Goal: Task Accomplishment & Management: Use online tool/utility

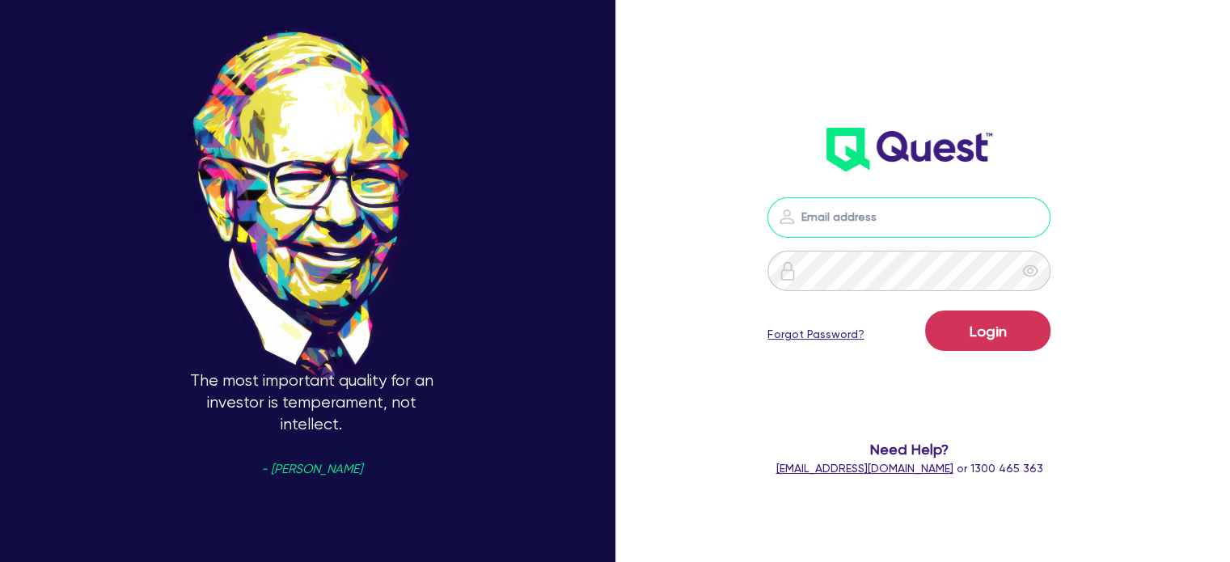
click at [839, 224] on input "email" at bounding box center [909, 217] width 283 height 40
type input "[EMAIL_ADDRESS][PERSON_NAME][DOMAIN_NAME]"
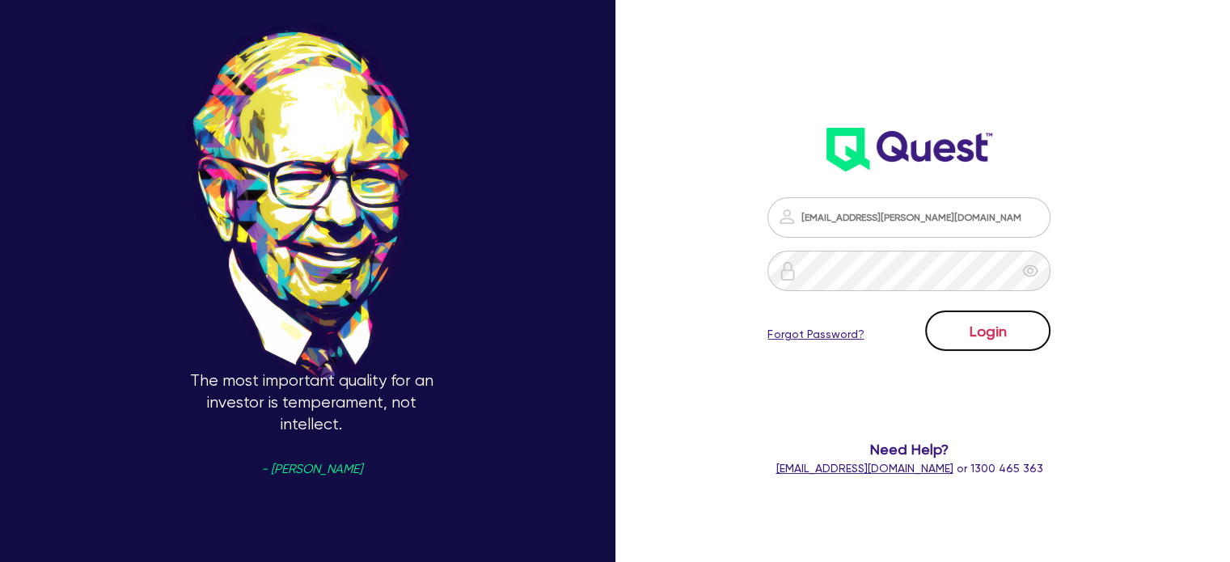
click at [990, 311] on button "Login" at bounding box center [987, 331] width 125 height 40
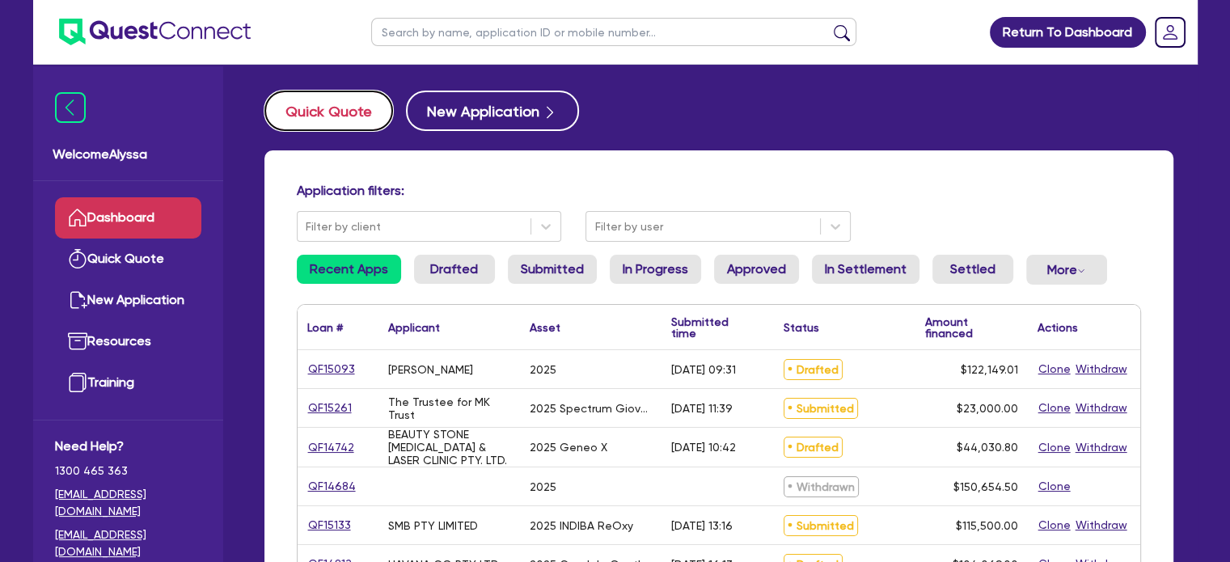
click at [298, 105] on button "Quick Quote" at bounding box center [328, 111] width 129 height 40
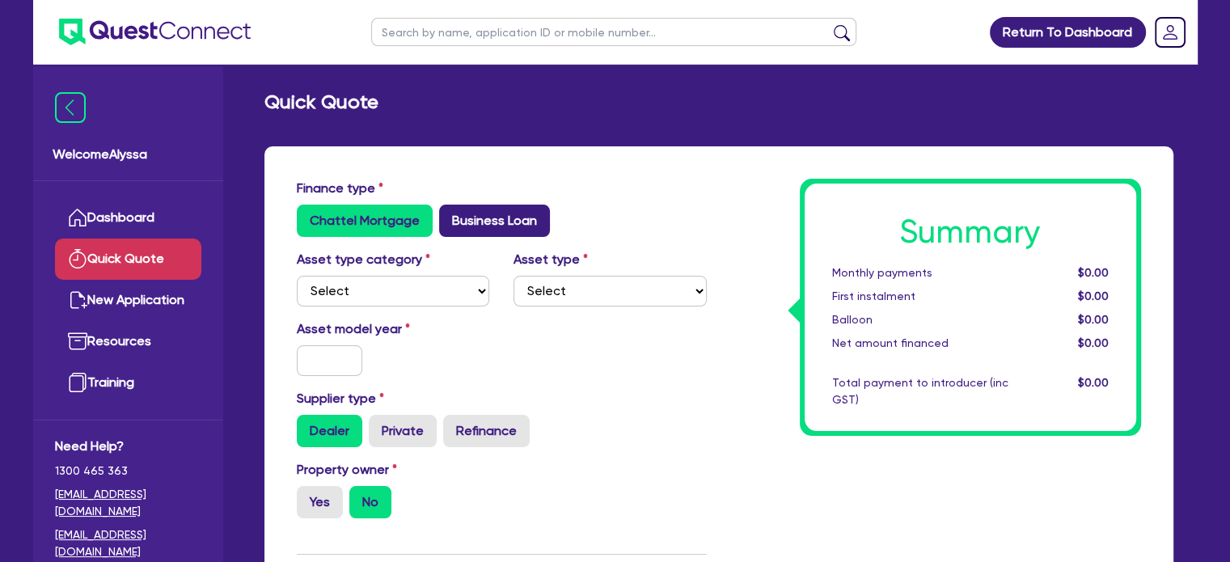
click at [497, 222] on label "Business Loan" at bounding box center [494, 221] width 111 height 32
click at [450, 215] on input "Business Loan" at bounding box center [444, 210] width 11 height 11
radio input "true"
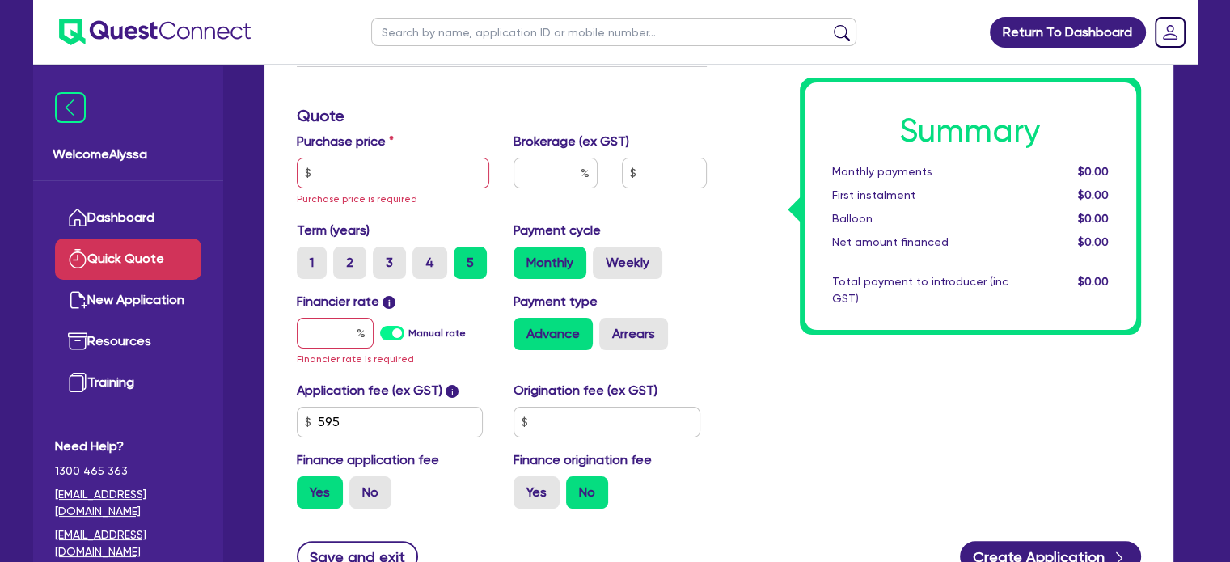
scroll to position [280, 0]
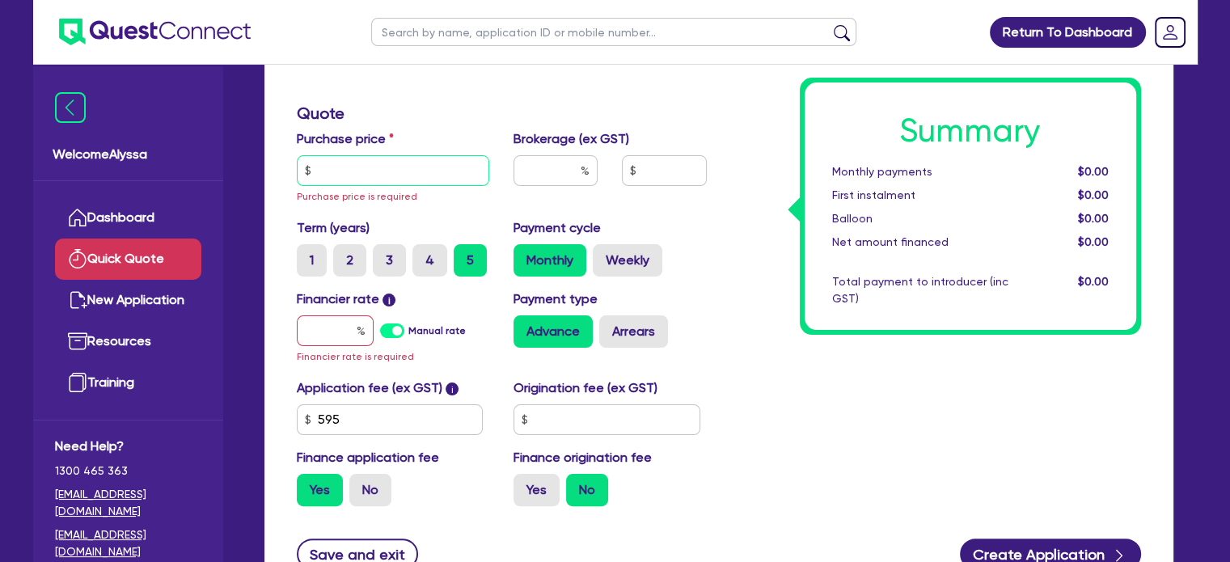
click at [404, 177] on input "text" at bounding box center [393, 170] width 193 height 31
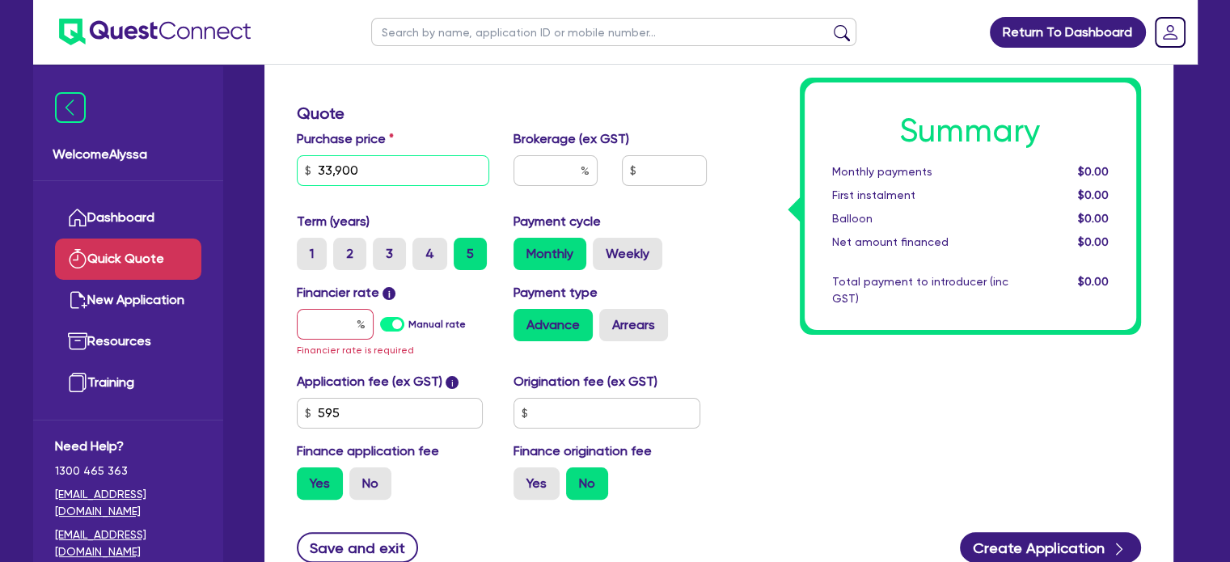
type input "33,900"
click at [569, 174] on input "text" at bounding box center [556, 170] width 84 height 31
type input "4"
click at [345, 320] on input "text" at bounding box center [335, 324] width 77 height 31
type input "1"
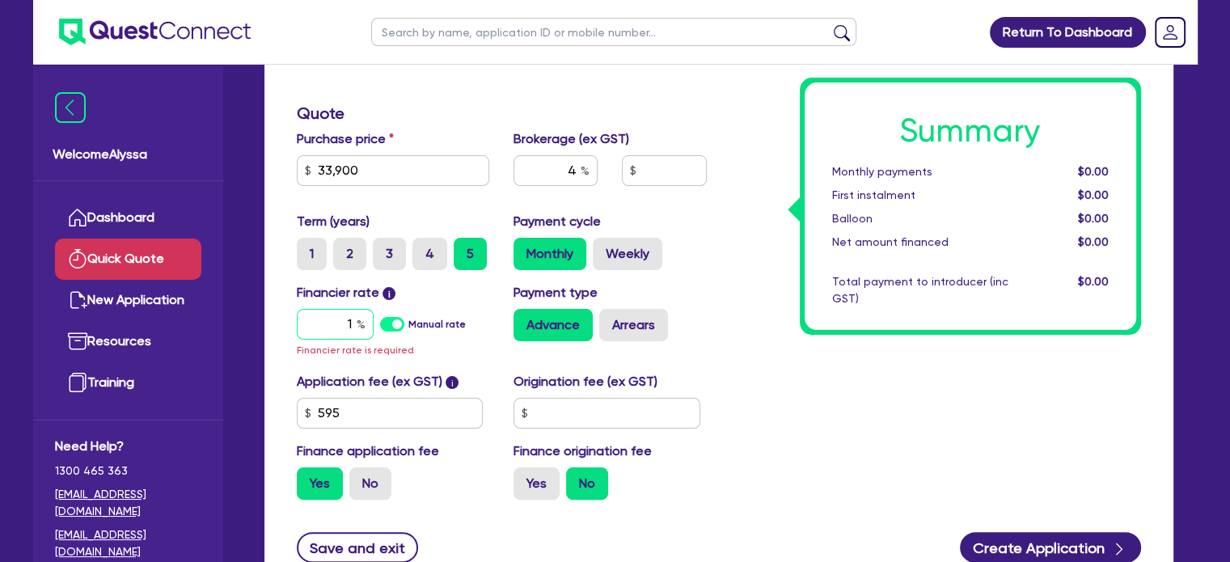
type input "1,382.18"
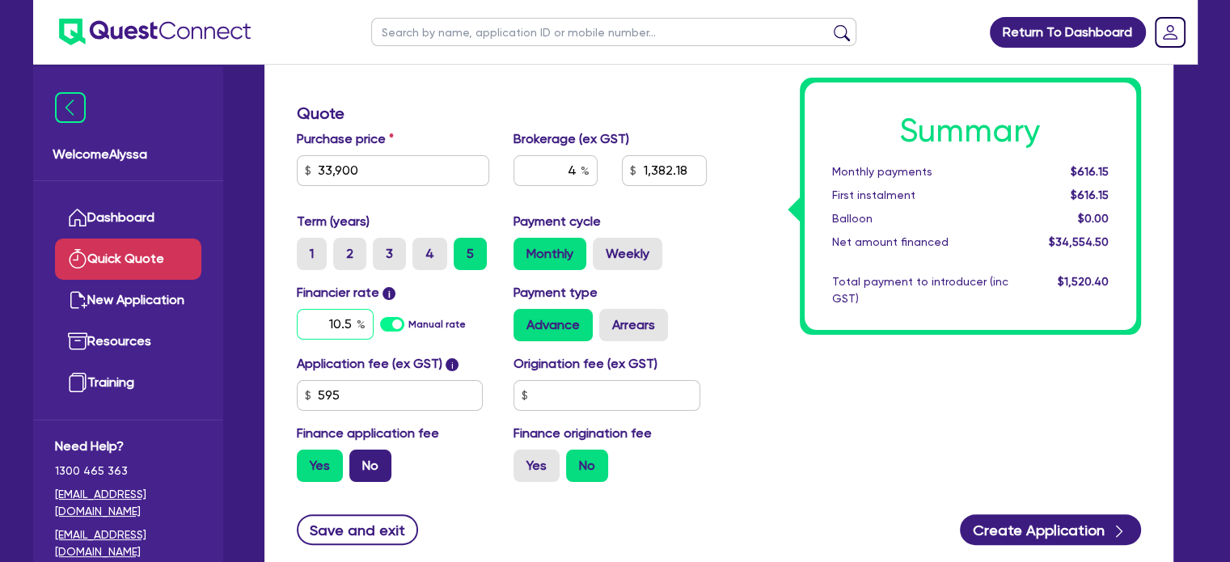
type input "10.5"
type input "1,382.18"
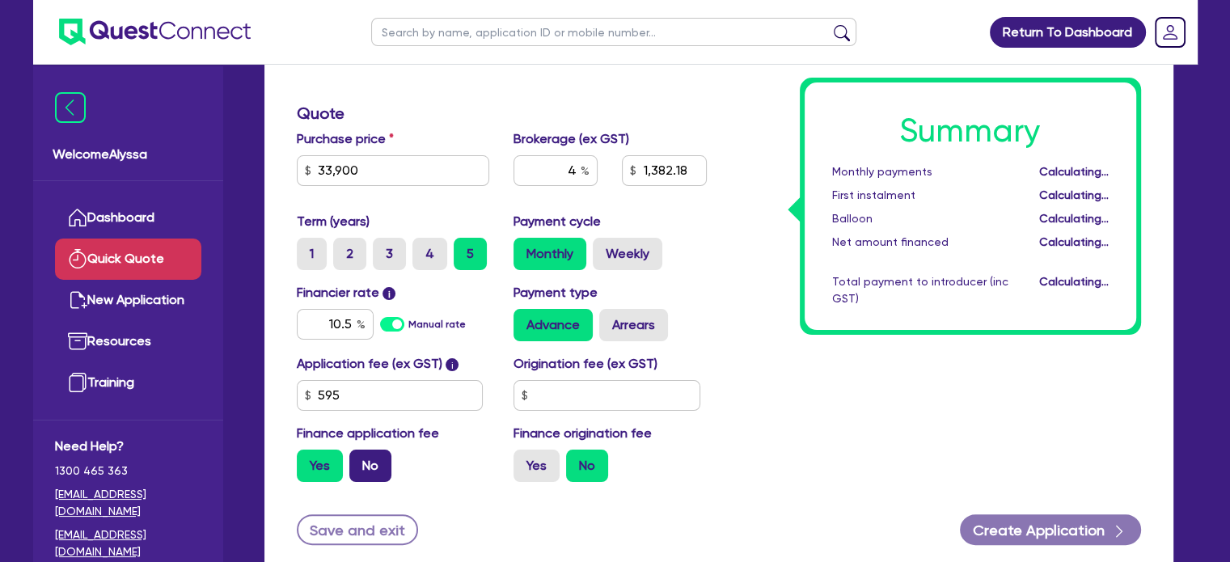
click at [366, 465] on label "No" at bounding box center [370, 466] width 42 height 32
click at [360, 460] on input "No" at bounding box center [354, 455] width 11 height 11
radio input "true"
type input "1,356"
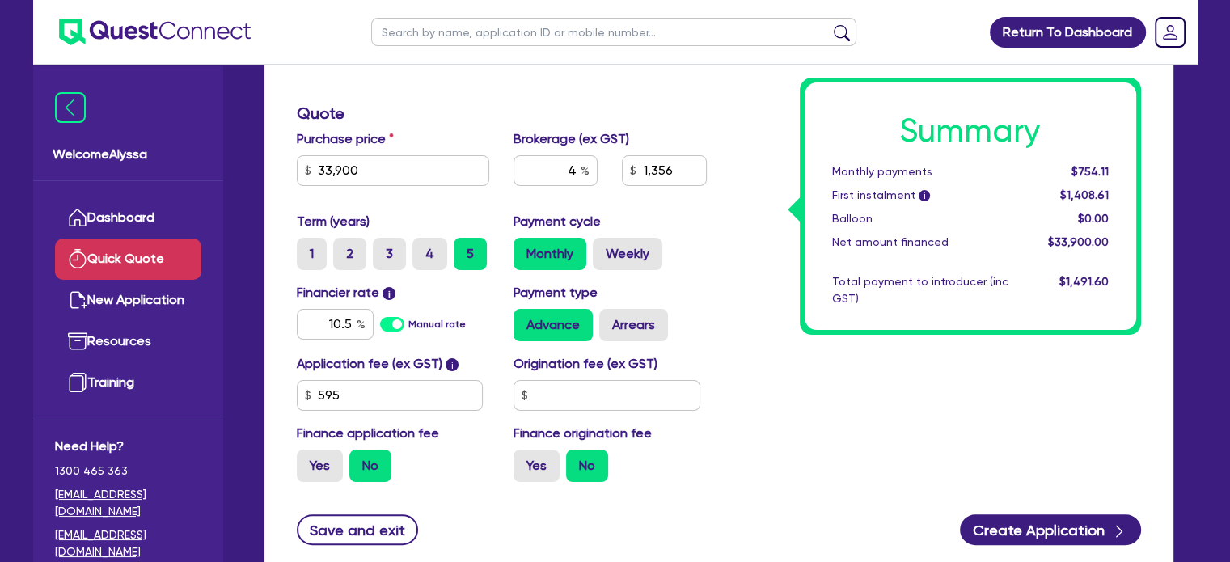
click at [717, 412] on div "Application fee (ex GST) i 595 Origination fee (ex GST) Finance application fee…" at bounding box center [502, 424] width 434 height 141
click at [565, 167] on input "4" at bounding box center [556, 170] width 84 height 31
type input "5"
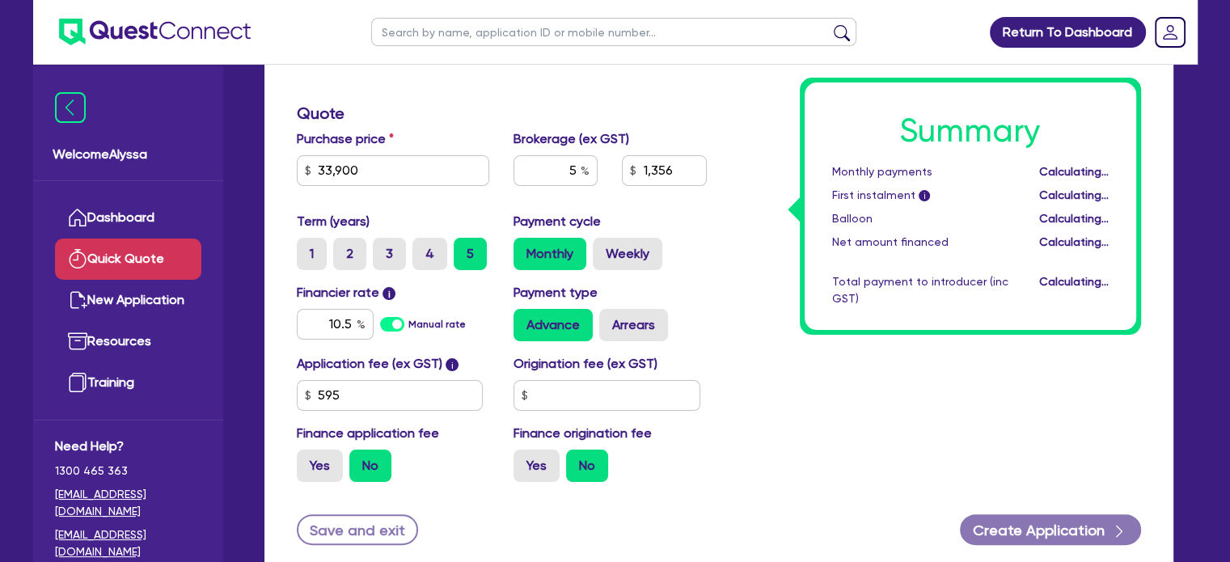
click at [780, 311] on div "Summary Monthly payments Calculating... First instalment i Calculating... Ballo…" at bounding box center [936, 197] width 434 height 596
type input "1,695"
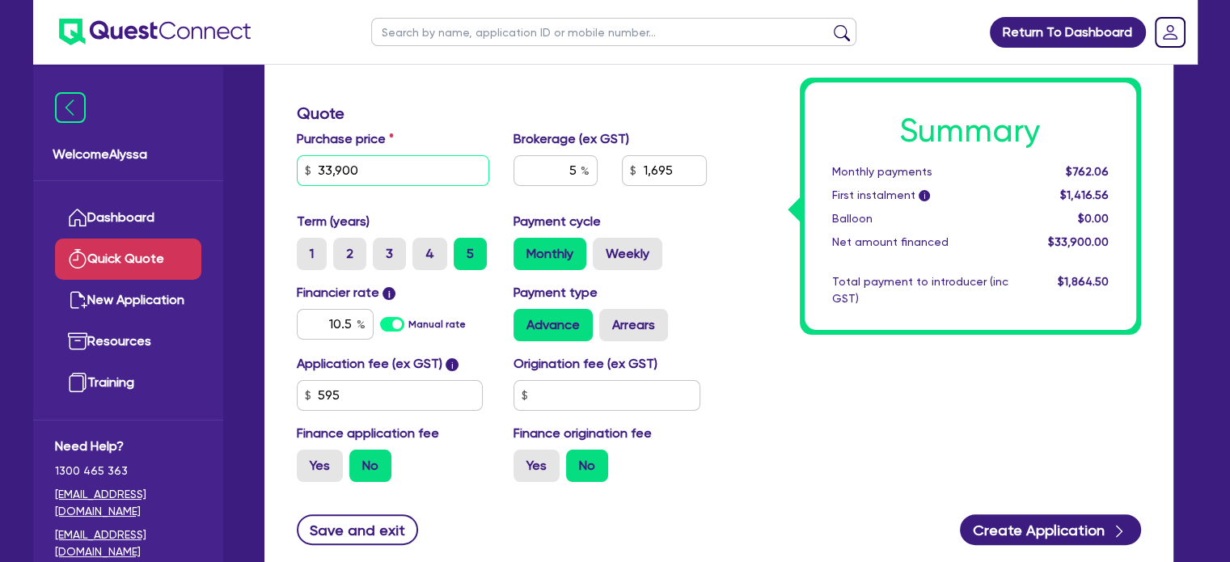
click at [378, 175] on input "33,900" at bounding box center [393, 170] width 193 height 31
type input "77,900"
type input "3,895"
click at [837, 271] on div "Summary Monthly payments $762.06 First instalment i $1,416.56 Balloon $0.00 Net…" at bounding box center [971, 207] width 332 height 248
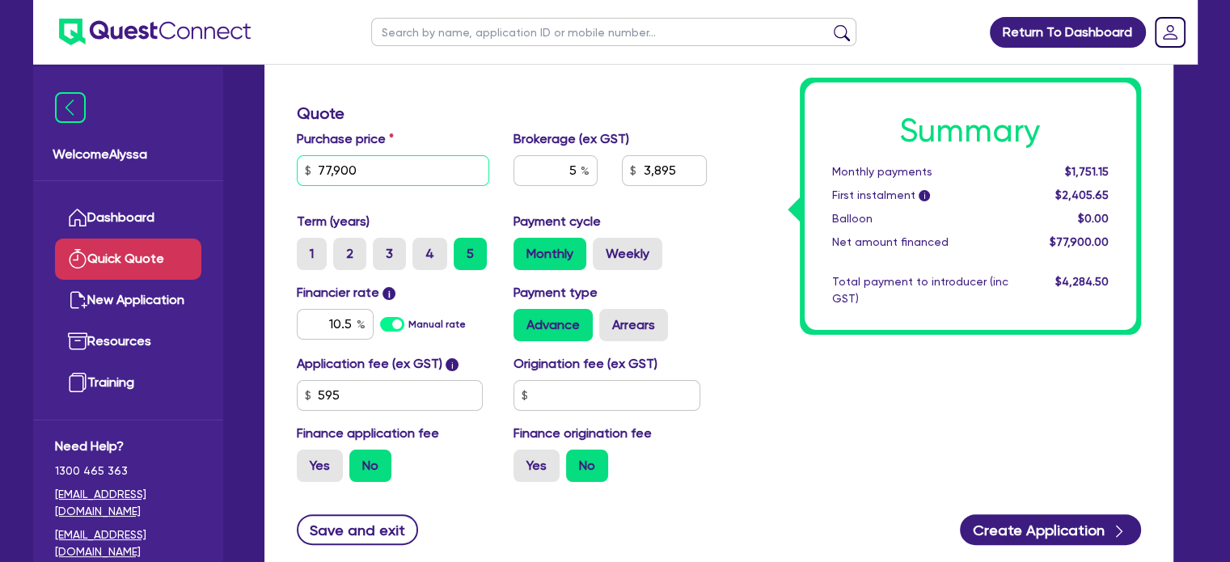
click at [356, 181] on input "77,900" at bounding box center [393, 170] width 193 height 31
type input "151,800"
type input "7,590"
click at [922, 407] on div "Summary Monthly payments $3,412.37 First instalment i $4,066.87 Balloon $0.00 N…" at bounding box center [936, 197] width 434 height 596
